Goal: Transaction & Acquisition: Purchase product/service

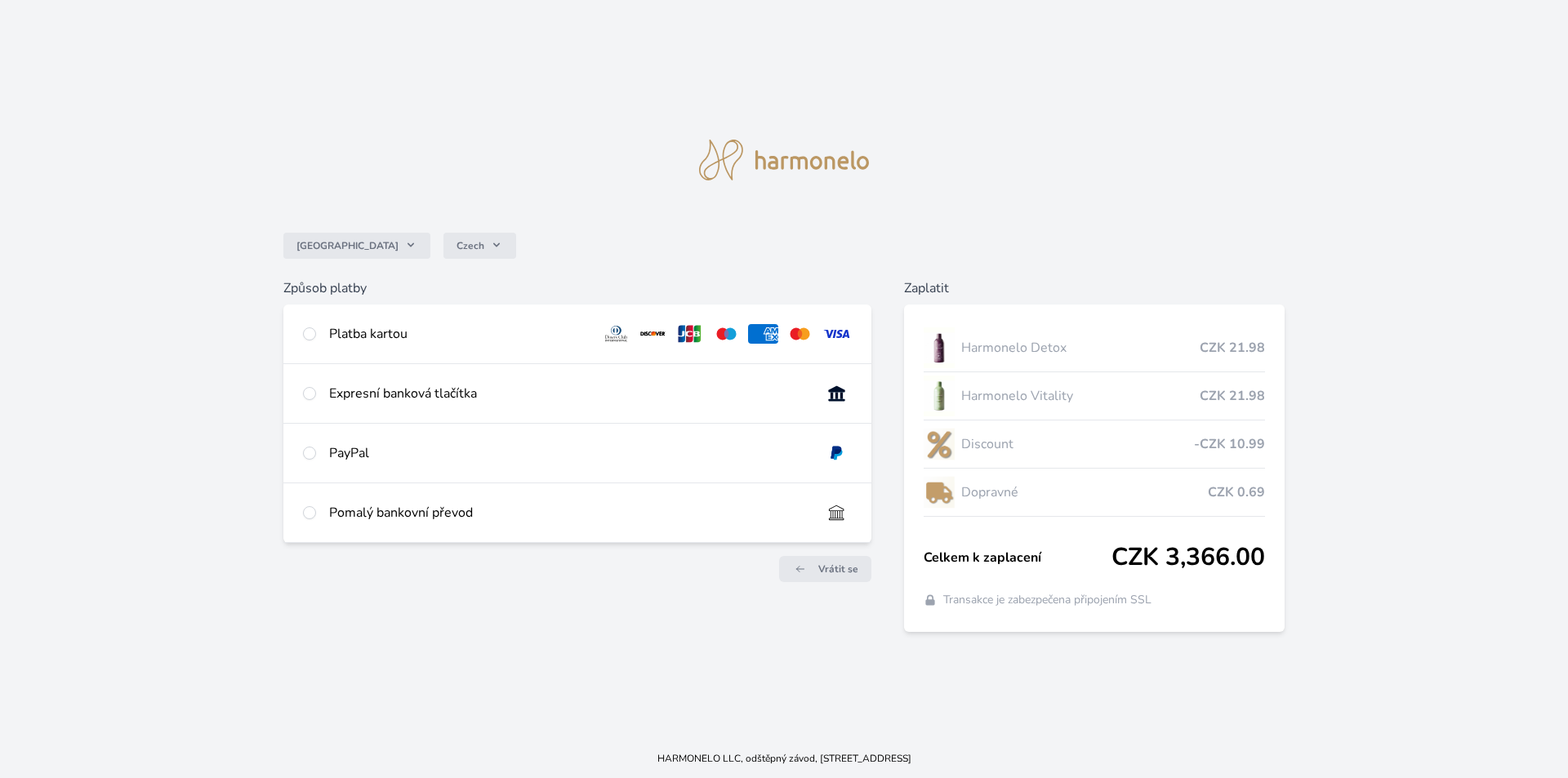
click at [364, 345] on div "Platba kartou" at bounding box center [577, 333] width 588 height 58
radio input "true"
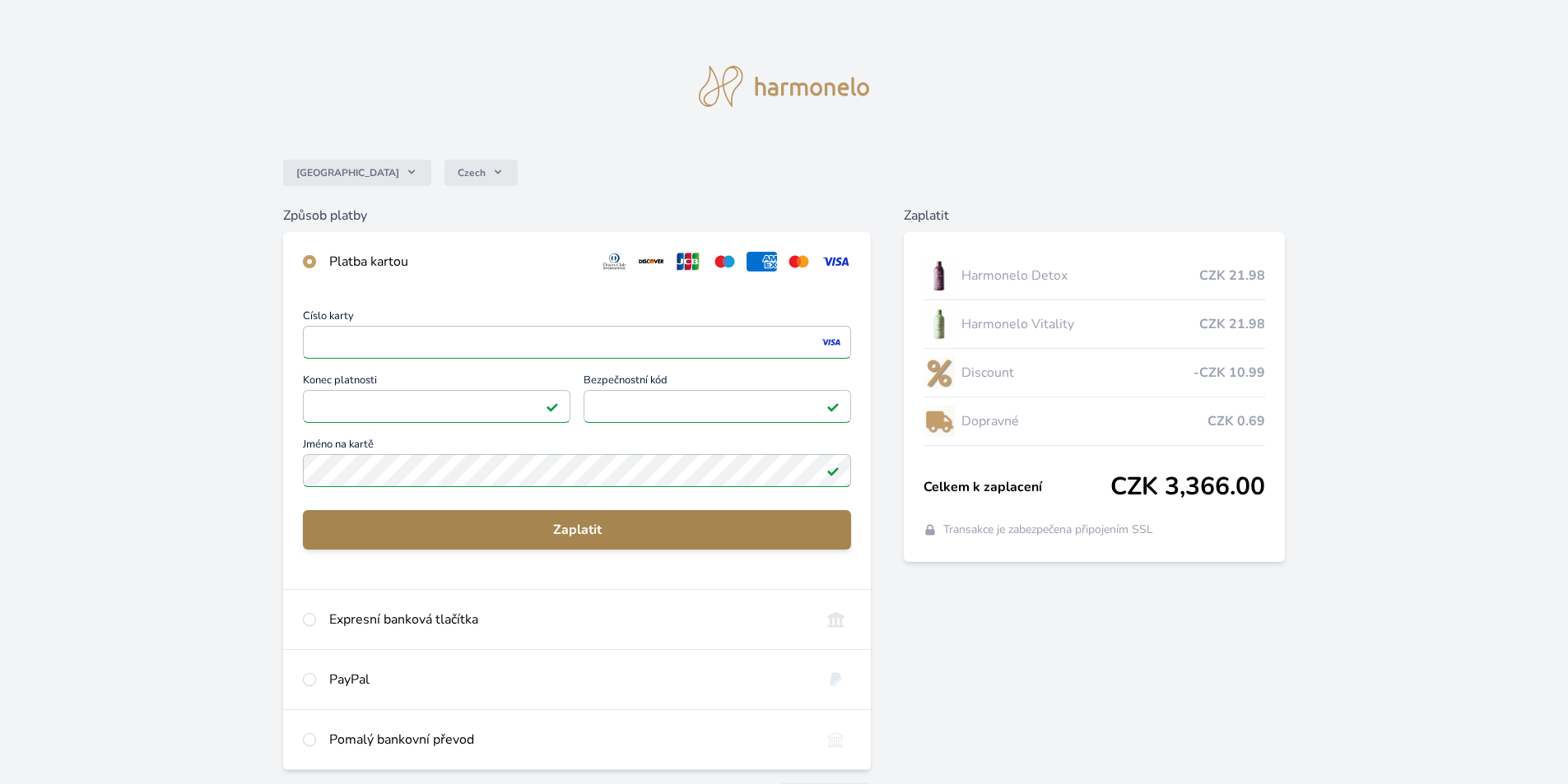
click at [535, 534] on span "Zaplatit" at bounding box center [577, 529] width 522 height 20
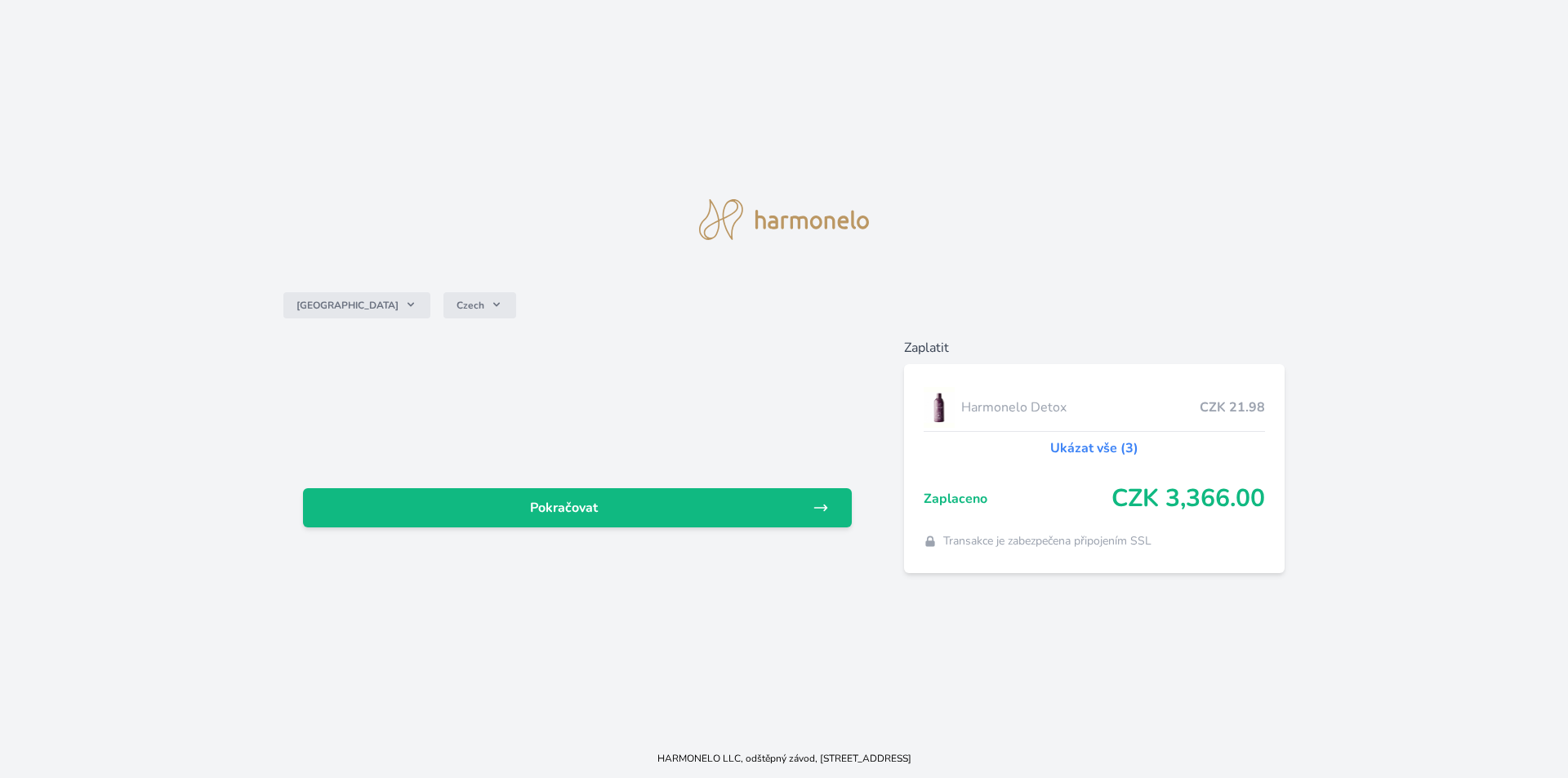
click at [1085, 447] on link "Ukázat vše (3)" at bounding box center [1094, 448] width 88 height 19
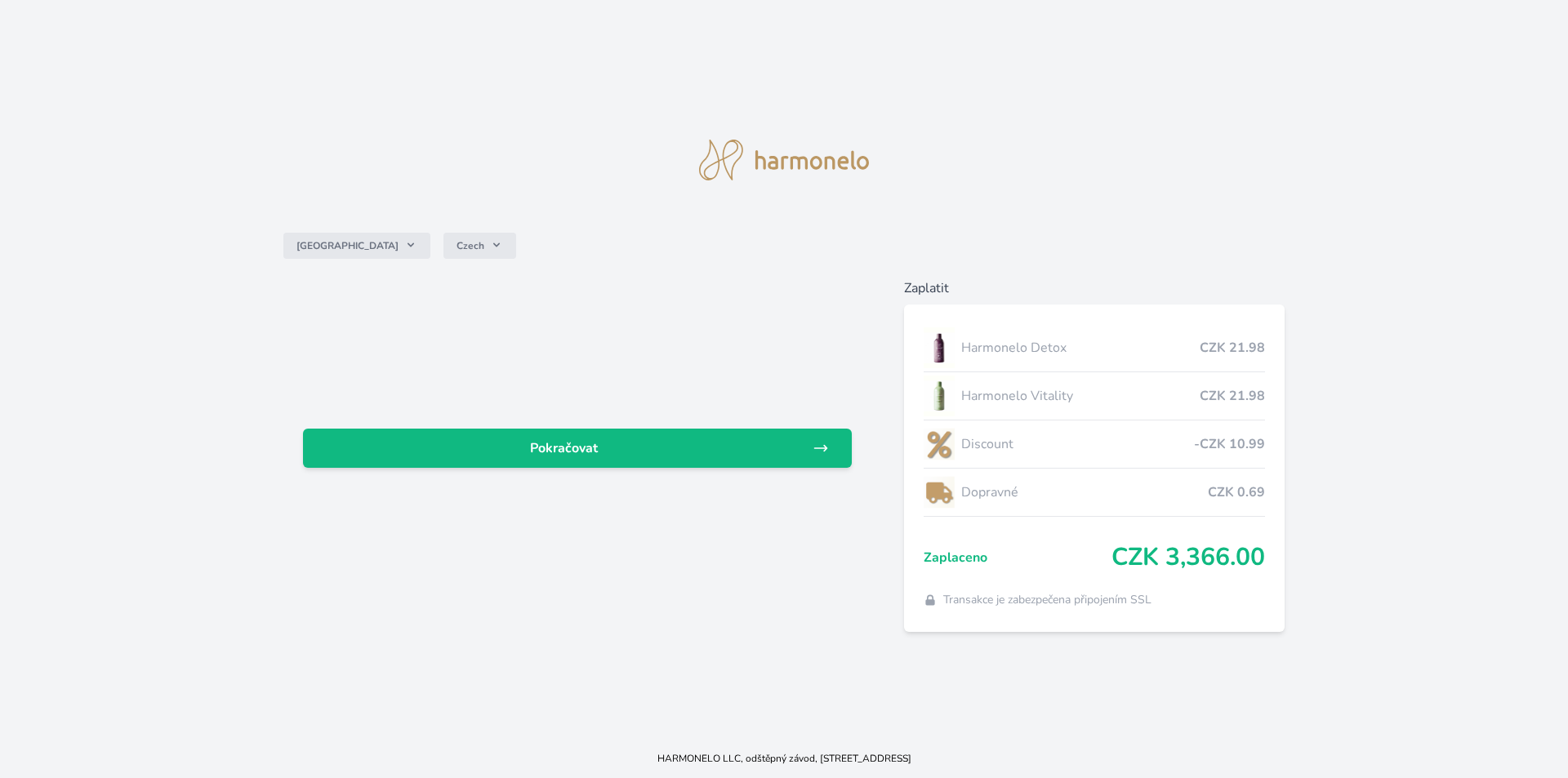
drag, startPoint x: 544, startPoint y: 451, endPoint x: 671, endPoint y: 480, distance: 130.3
click at [545, 452] on span "Pokračovat" at bounding box center [564, 448] width 496 height 19
